Goal: Task Accomplishment & Management: Use online tool/utility

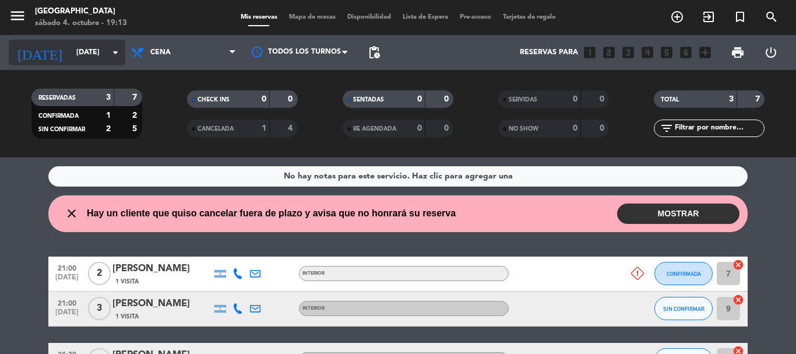
click at [111, 60] on input "[DATE]" at bounding box center [120, 53] width 99 height 20
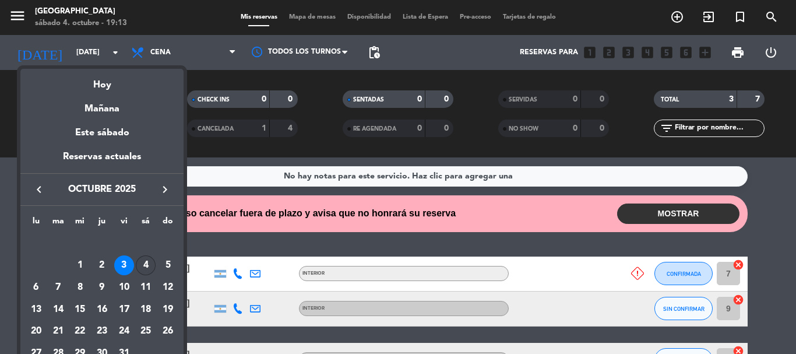
click at [146, 260] on div "4" at bounding box center [146, 265] width 20 height 20
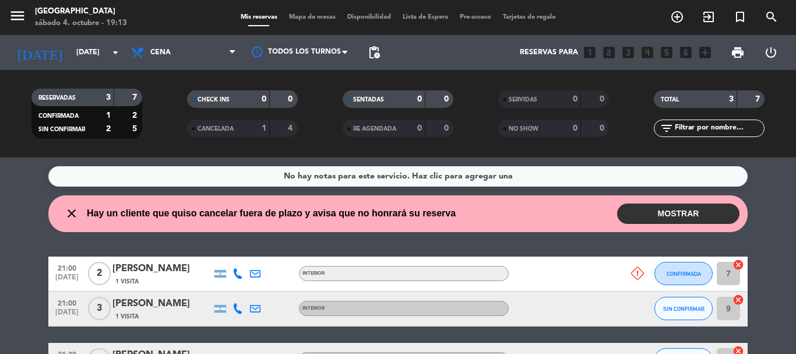
type input "[DATE]"
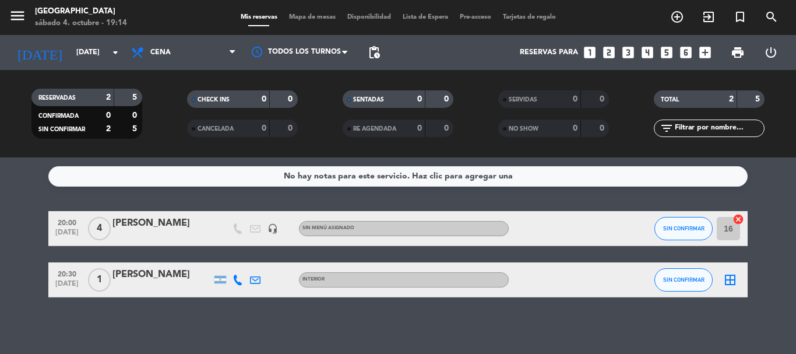
click at [296, 15] on span "Mapa de mesas" at bounding box center [312, 17] width 58 height 6
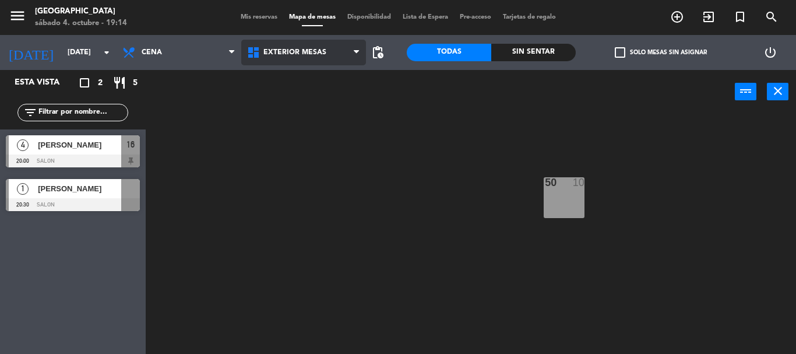
click at [301, 50] on span "Exterior Mesas" at bounding box center [294, 52] width 63 height 8
click at [306, 125] on ng-component "menu Pampa Café [DATE] 4. octubre - 19:14 Mis reservas Mapa de mesas Disponibil…" at bounding box center [398, 177] width 796 height 354
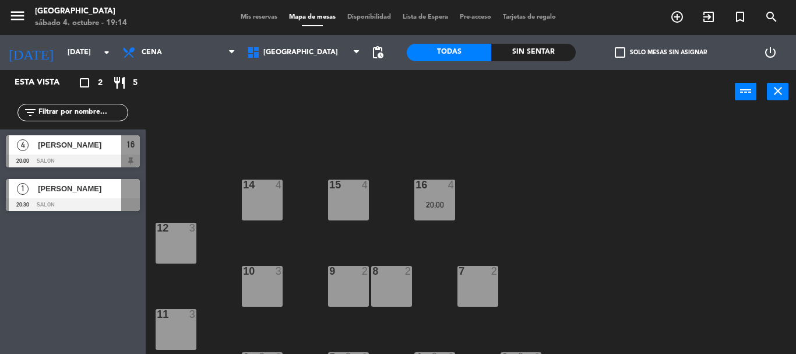
scroll to position [80, 0]
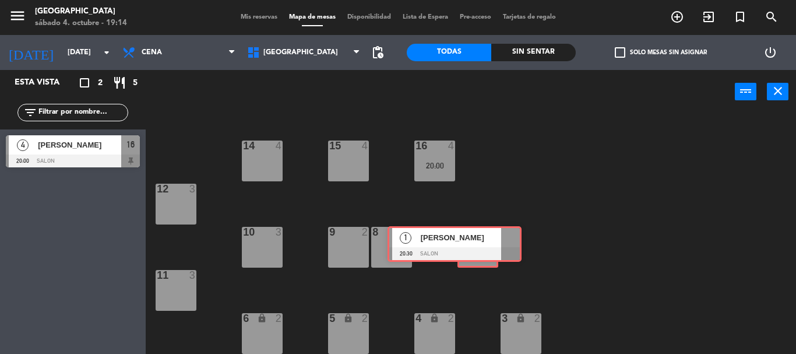
drag, startPoint x: 98, startPoint y: 191, endPoint x: 482, endPoint y: 238, distance: 386.9
click at [482, 238] on div "Esta vista crop_square 2 restaurant 5 filter_list 4 [PERSON_NAME] 20:00 Salon 1…" at bounding box center [398, 212] width 796 height 284
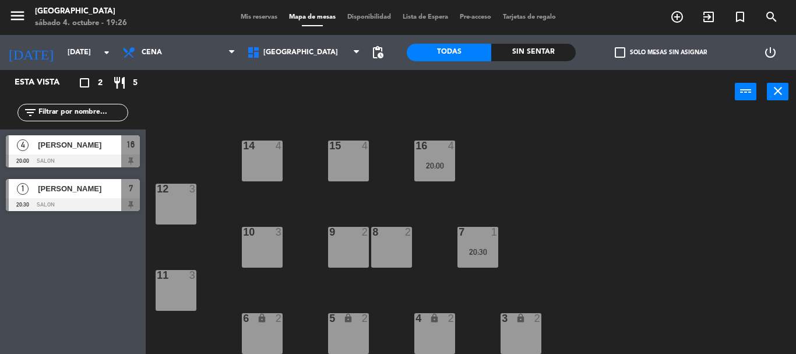
click at [198, 127] on div "15 4 14 4 16 4 20:00 12 3 7 1 20:30 8 2 9 2 10 3 11 3 3 lock 2 4 lock 2 5 lock …" at bounding box center [475, 234] width 642 height 240
click at [602, 277] on div "15 4 14 4 16 4 20:00 12 3 7 1 20:30 8 2 9 2 10 3 11 3 3 lock 2 4 lock 2 5 lock …" at bounding box center [475, 234] width 642 height 240
click at [202, 119] on div "15 4 14 4 16 4 20:00 12 3 7 1 20:30 8 2 9 2 10 3 11 3 3 lock 2 4 lock 2 5 lock …" at bounding box center [475, 234] width 642 height 240
click at [443, 114] on div "15 4 14 4 16 4 20:00 12 3 7 1 20:30 8 2 9 2 10 3 11 3 3 lock 2 4 lock 2 5 lock …" at bounding box center [475, 234] width 642 height 240
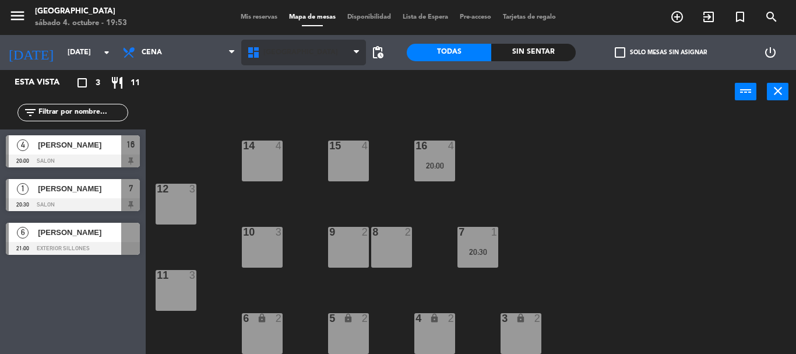
click at [318, 58] on span "[GEOGRAPHIC_DATA]" at bounding box center [303, 53] width 125 height 26
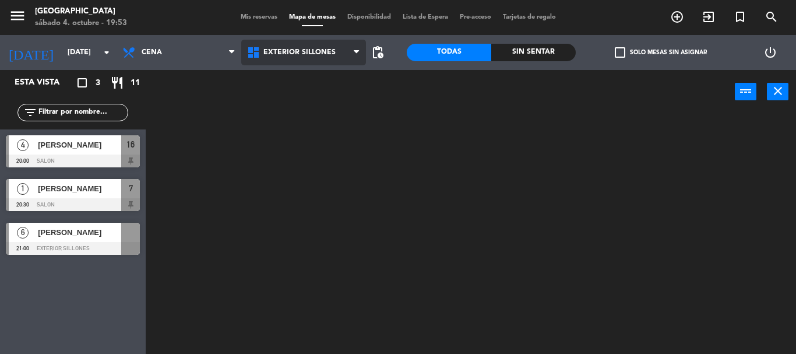
scroll to position [0, 0]
click at [299, 101] on ng-component "menu Pampa Café [DATE] 4. octubre - 19:53 Mis reservas Mapa de mesas Disponibil…" at bounding box center [398, 177] width 796 height 354
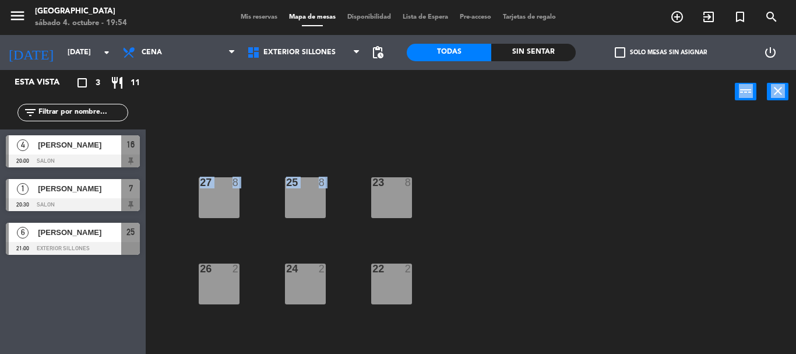
drag, startPoint x: 76, startPoint y: 244, endPoint x: 321, endPoint y: 202, distance: 249.0
click at [47, 282] on div "Esta vista crop_square 3 restaurant 11 filter_list 4 [PERSON_NAME] 20:00 Salon …" at bounding box center [73, 212] width 146 height 284
click at [405, 280] on div "22 2" at bounding box center [391, 283] width 41 height 41
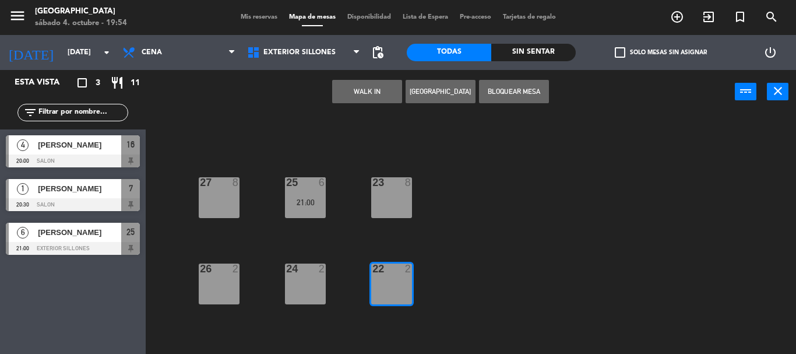
click at [514, 94] on button "Bloquear Mesa" at bounding box center [514, 91] width 70 height 23
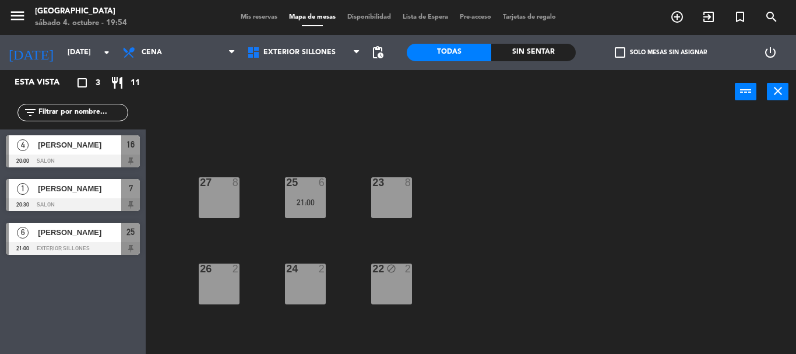
click at [420, 297] on div "27 8 25 6 21:00 23 8 26 2 24 2 22 block 2" at bounding box center [475, 234] width 642 height 240
click at [407, 291] on div "22 block 2" at bounding box center [391, 283] width 41 height 41
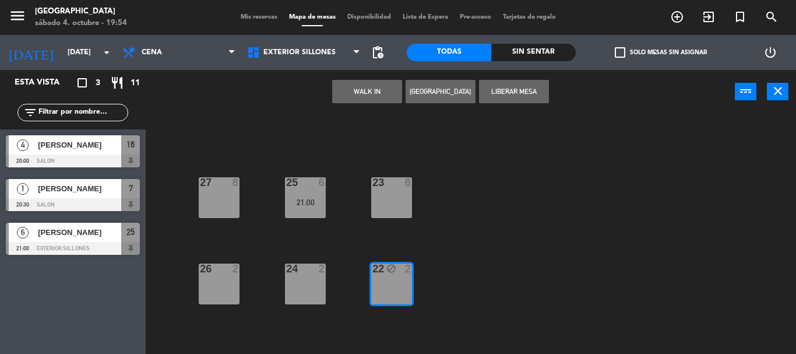
click at [530, 99] on button "Liberar Mesa" at bounding box center [514, 91] width 70 height 23
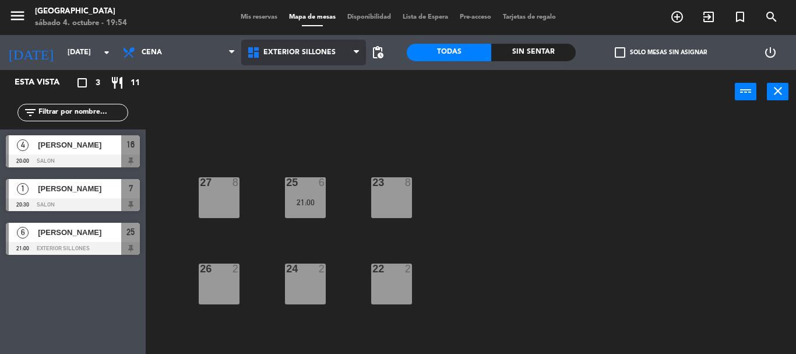
click at [307, 59] on span "Exterior Sillones" at bounding box center [303, 53] width 125 height 26
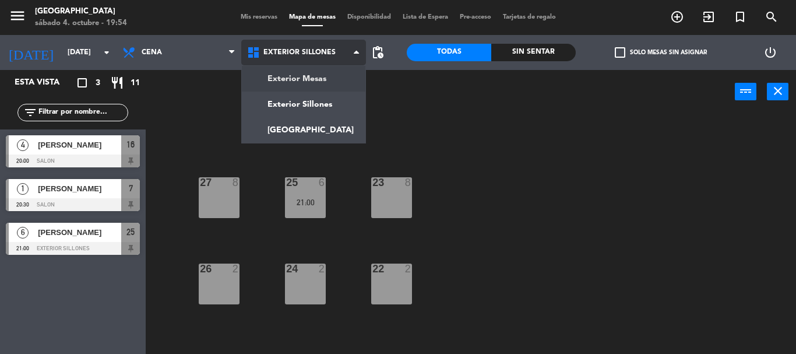
click at [320, 83] on ng-component "menu Pampa Café [DATE] 4. octubre - 19:54 Mis reservas Mapa de mesas Disponibil…" at bounding box center [398, 177] width 796 height 354
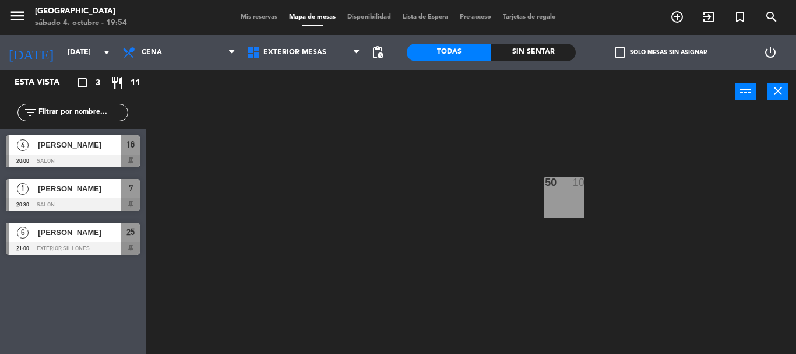
click at [313, 124] on div "50 10" at bounding box center [475, 234] width 642 height 240
click at [114, 183] on span "[PERSON_NAME]" at bounding box center [79, 188] width 83 height 12
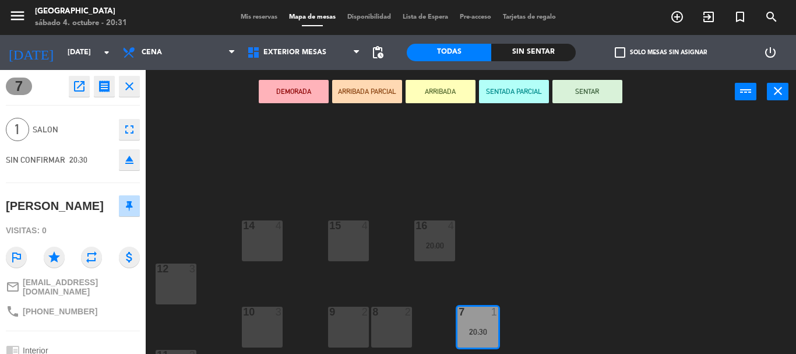
scroll to position [80, 0]
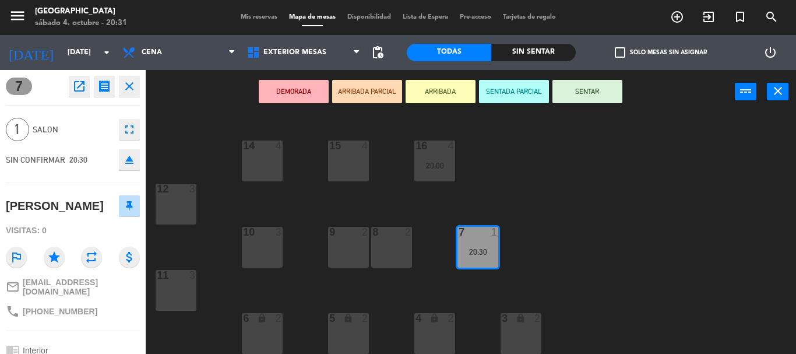
click at [213, 110] on div "DEMORADA ARRIBADA PARCIAL ARRIBADA SENTADA PARCIAL SENTAR power_input close" at bounding box center [440, 92] width 589 height 44
